Goal: Task Accomplishment & Management: Use online tool/utility

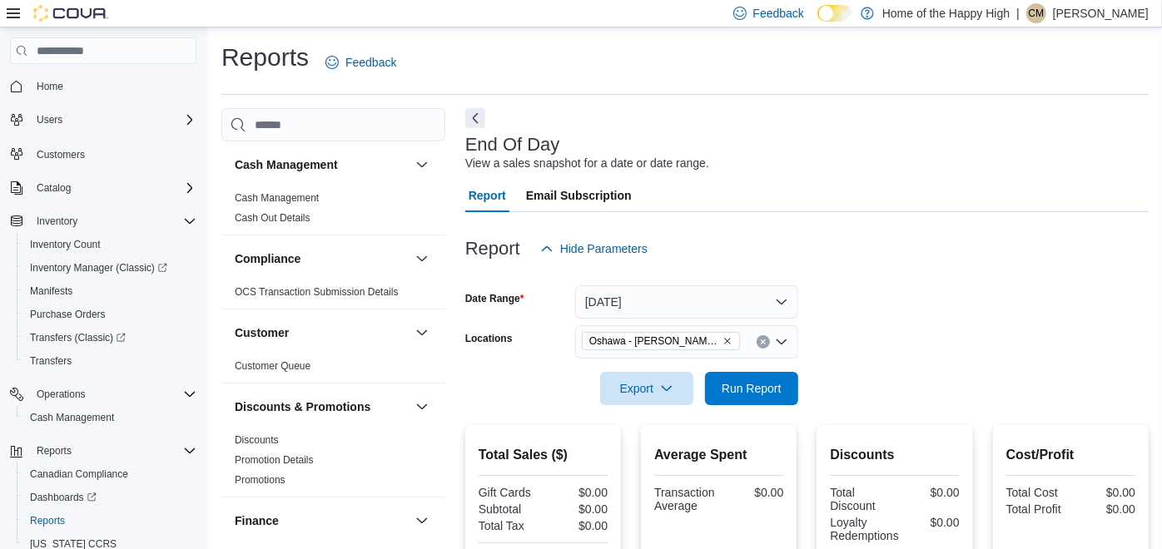
scroll to position [74, 0]
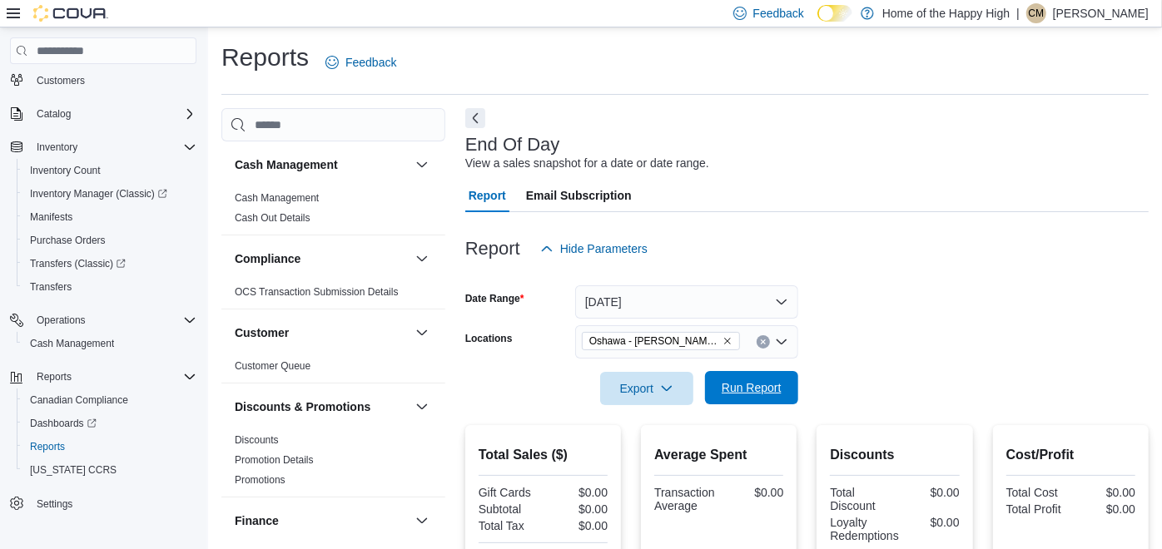
click at [747, 385] on span "Run Report" at bounding box center [752, 388] width 60 height 17
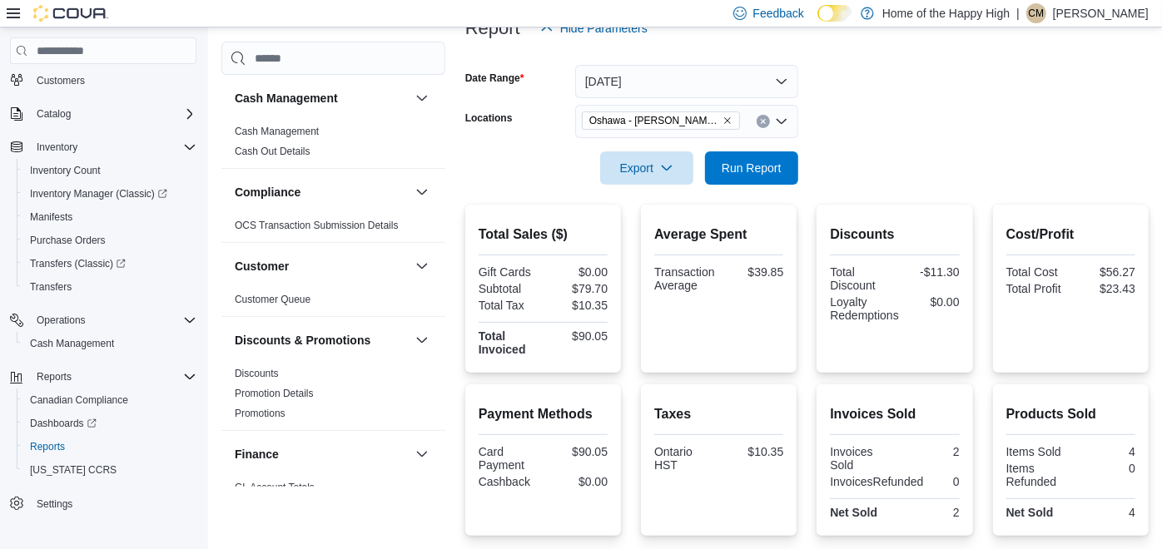
scroll to position [219, 0]
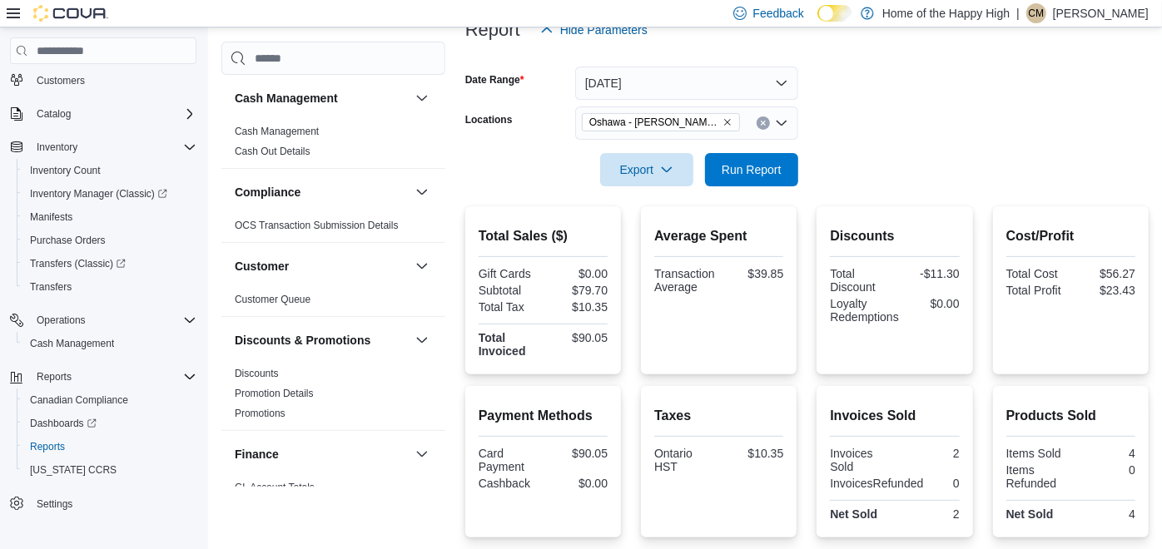
click at [761, 126] on icon "Clear input" at bounding box center [763, 123] width 7 height 7
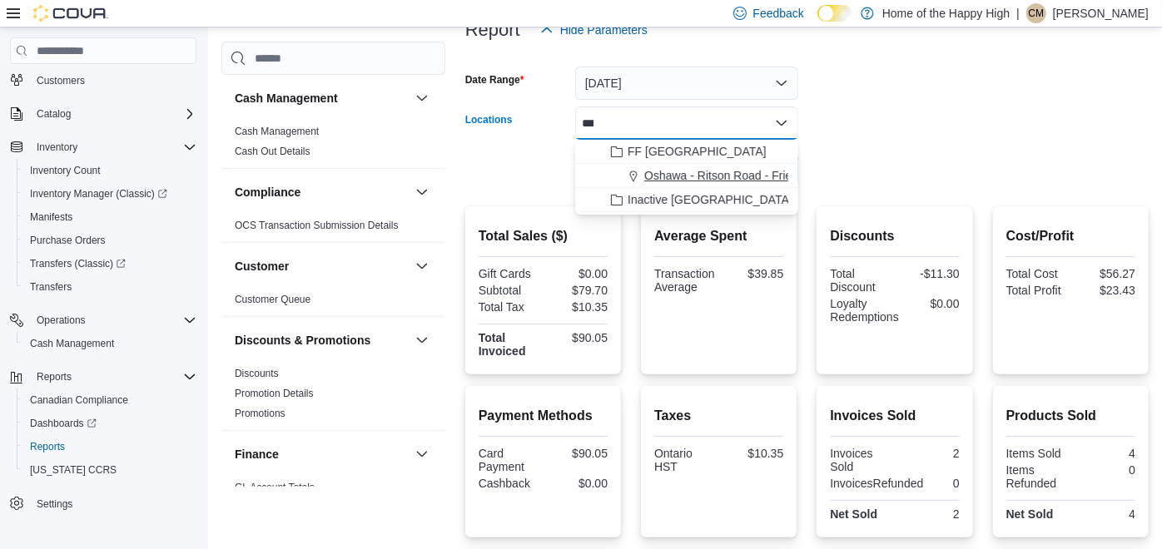
type input "***"
click at [753, 174] on span "Oshawa - Ritson Road - Friendly Stranger" at bounding box center [752, 175] width 217 height 17
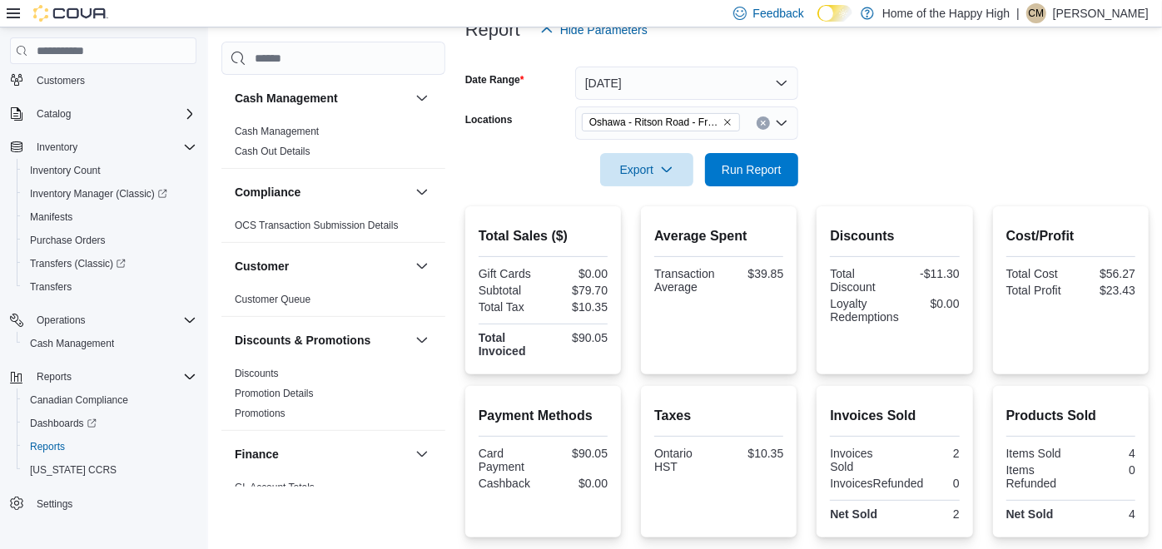
click at [849, 171] on form "Date Range [DATE] Locations [GEOGRAPHIC_DATA] - [GEOGRAPHIC_DATA] - Friendly St…" at bounding box center [806, 117] width 683 height 140
click at [789, 178] on button "Run Report" at bounding box center [751, 168] width 93 height 33
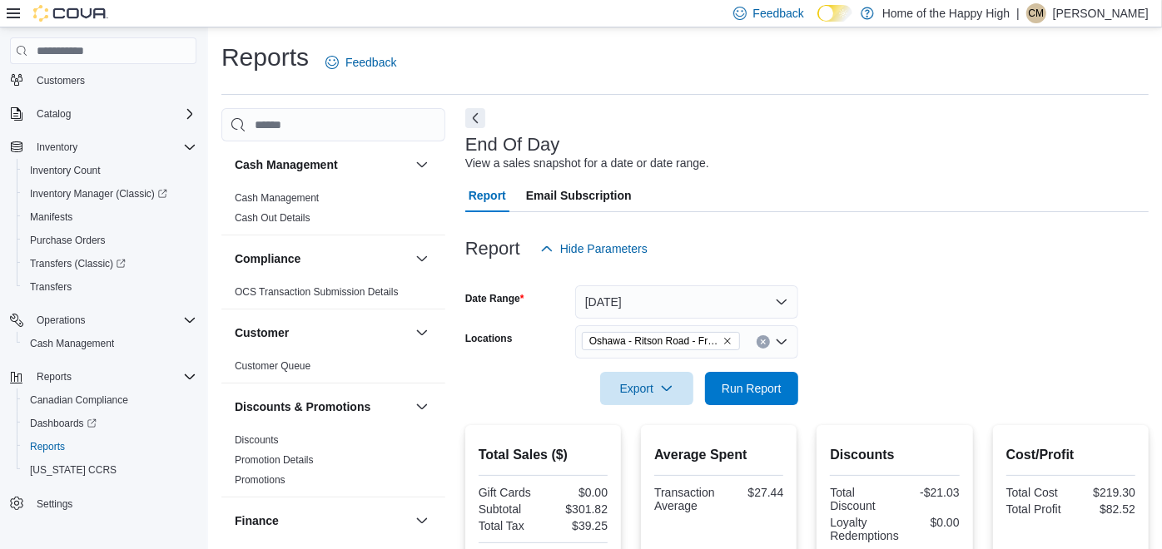
click at [759, 345] on button "Clear input" at bounding box center [763, 341] width 13 height 13
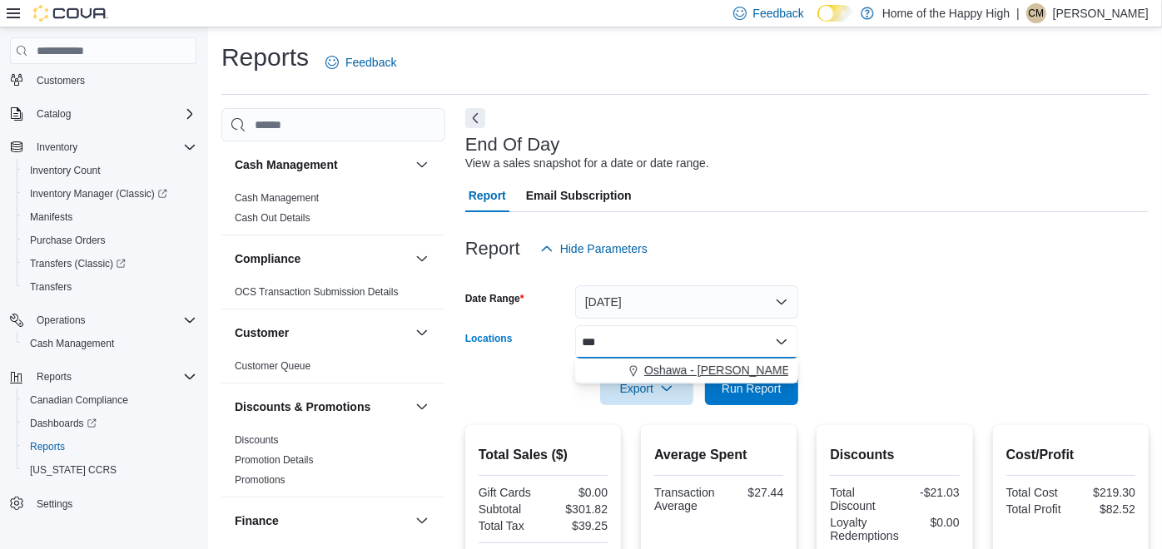
type input "***"
click at [712, 371] on span "Oshawa - [PERSON_NAME] St - Friendly Stranger" at bounding box center [775, 370] width 263 height 17
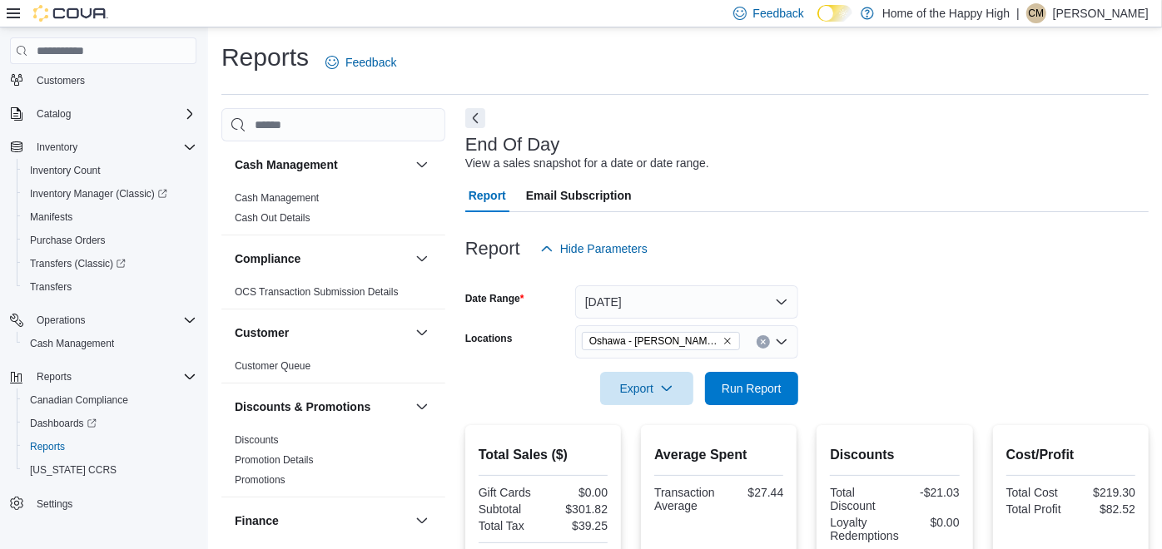
click at [842, 347] on form "Date Range [DATE] Locations [GEOGRAPHIC_DATA] - [PERSON_NAME] St - Friendly Str…" at bounding box center [806, 336] width 683 height 140
click at [768, 400] on span "Run Report" at bounding box center [751, 387] width 73 height 33
